Goal: Check status

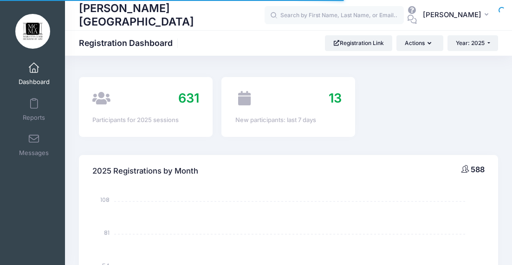
select select
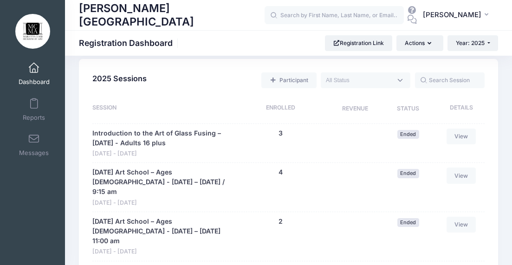
scroll to position [667, 0]
click at [468, 44] on span "Year: 2025" at bounding box center [470, 42] width 29 height 7
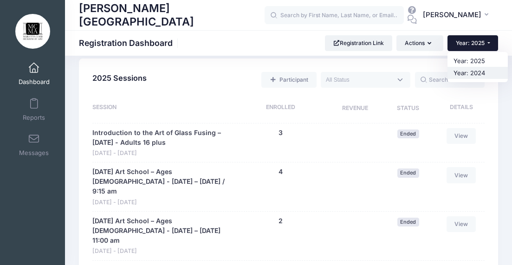
click at [478, 72] on link "Year: 2024" at bounding box center [478, 73] width 60 height 12
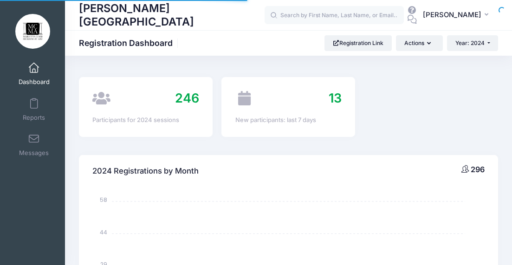
select select
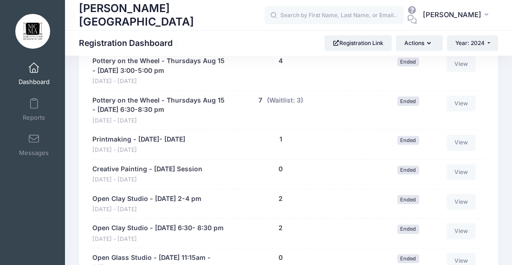
scroll to position [2315, 0]
click at [459, 45] on span "Year: 2024" at bounding box center [470, 42] width 29 height 7
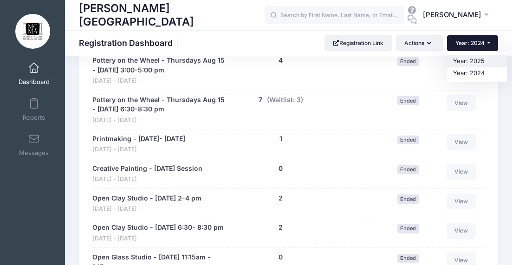
click at [465, 60] on link "Year: 2025" at bounding box center [477, 61] width 60 height 12
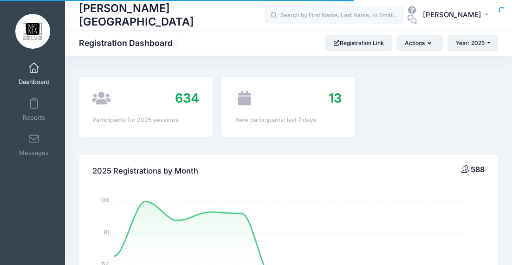
select select
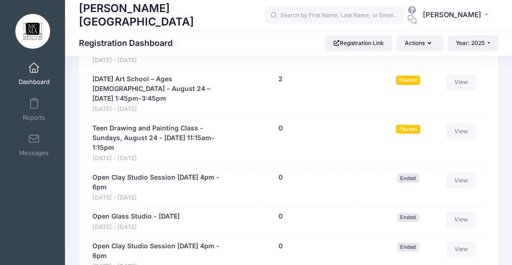
scroll to position [7597, 0]
